Goal: Task Accomplishment & Management: Manage account settings

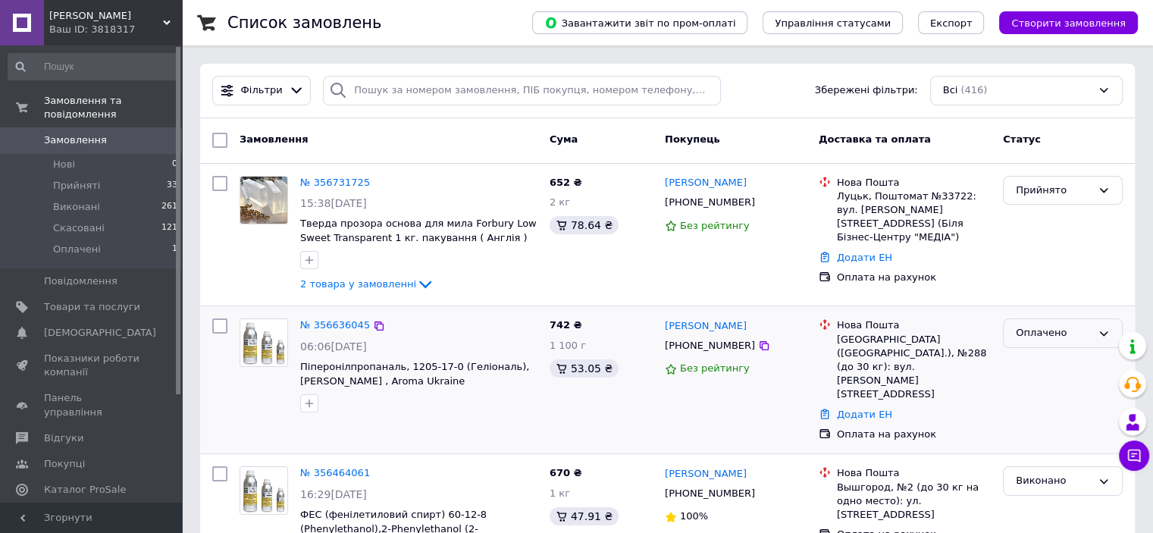
click at [1101, 333] on icon at bounding box center [1104, 333] width 12 height 12
click at [1018, 393] on li "Виконано" at bounding box center [1063, 393] width 118 height 28
